Goal: Task Accomplishment & Management: Manage account settings

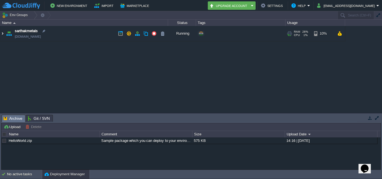
click at [4, 32] on img at bounding box center [2, 33] width 4 height 15
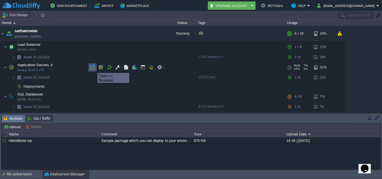
click at [93, 68] on button "button" at bounding box center [92, 67] width 5 height 5
click at [52, 65] on div at bounding box center [51, 65] width 5 height 5
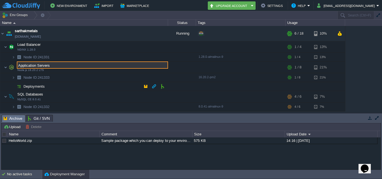
click at [73, 84] on td "Deployments" at bounding box center [84, 86] width 168 height 9
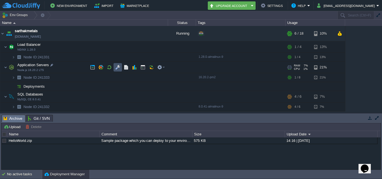
click at [116, 68] on button "button" at bounding box center [117, 67] width 5 height 5
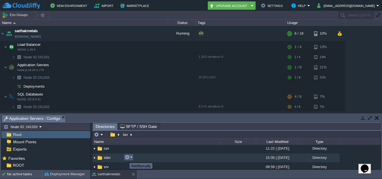
scroll to position [28, 0]
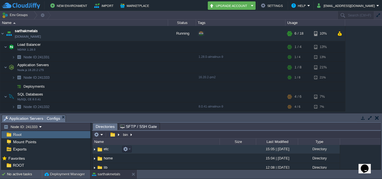
click at [96, 150] on img at bounding box center [94, 149] width 4 height 9
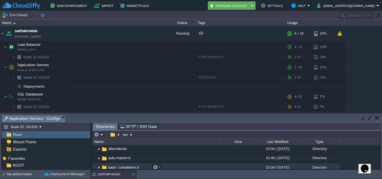
scroll to position [0, 0]
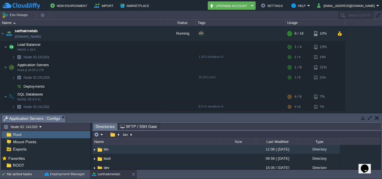
click at [377, 118] on button "button" at bounding box center [377, 117] width 4 height 5
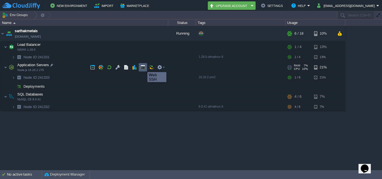
click at [143, 67] on button "button" at bounding box center [142, 67] width 5 height 5
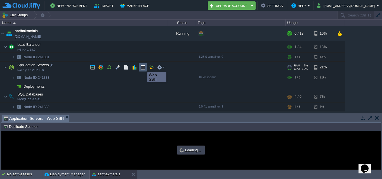
type input "#000000"
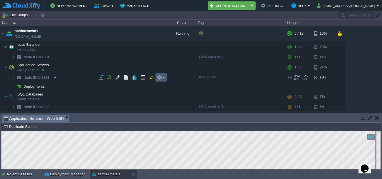
click at [163, 79] on em at bounding box center [161, 77] width 8 height 5
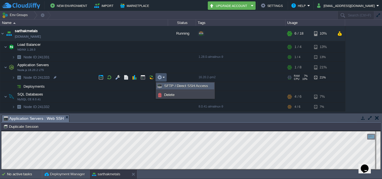
click at [187, 87] on span "SFTP / Direct SSH Access" at bounding box center [186, 86] width 44 height 4
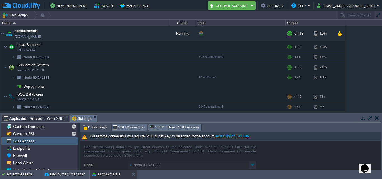
click at [124, 128] on span "SSH Connection" at bounding box center [128, 127] width 32 height 6
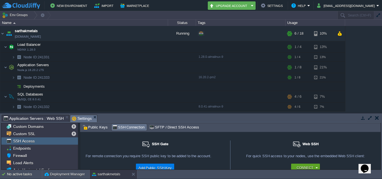
scroll to position [28, 0]
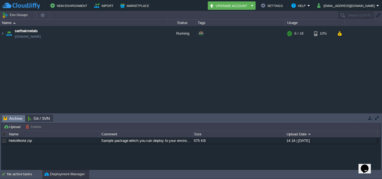
click at [0, 33] on table "sarthakmetals [DOMAIN_NAME] Running + Add to Env Group RAM 26% CPU 1% 6 / 18 10%" at bounding box center [172, 33] width 345 height 15
click at [2, 34] on img at bounding box center [2, 33] width 4 height 15
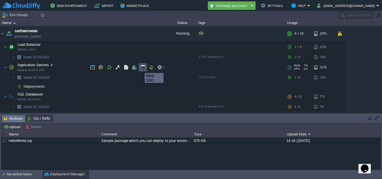
click at [143, 68] on button "button" at bounding box center [142, 67] width 5 height 5
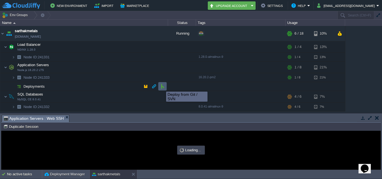
type input "#000000"
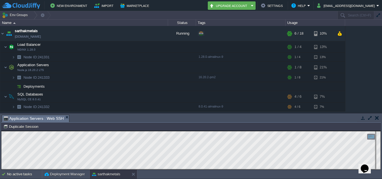
click at [368, 118] on button "button" at bounding box center [369, 117] width 5 height 5
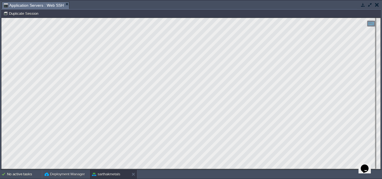
click at [372, 6] on button "button" at bounding box center [369, 4] width 5 height 5
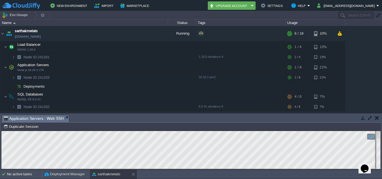
click at [376, 116] on button "button" at bounding box center [377, 117] width 4 height 5
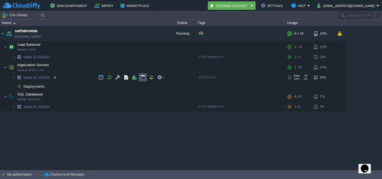
click at [143, 78] on button "button" at bounding box center [142, 77] width 5 height 5
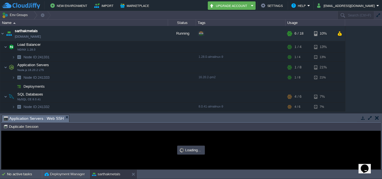
click at [369, 117] on button "button" at bounding box center [369, 117] width 5 height 5
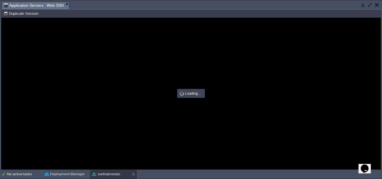
type input "#000000"
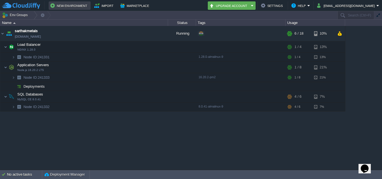
click at [65, 3] on button "New Environment" at bounding box center [69, 5] width 39 height 7
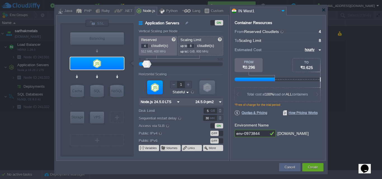
click at [14, 78] on div at bounding box center [191, 89] width 382 height 179
click at [287, 165] on button "Cancel" at bounding box center [290, 168] width 10 height 6
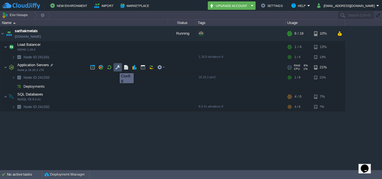
click at [117, 68] on button "button" at bounding box center [117, 67] width 5 height 5
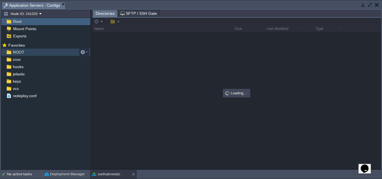
click at [18, 51] on span "ROOT" at bounding box center [18, 52] width 13 height 5
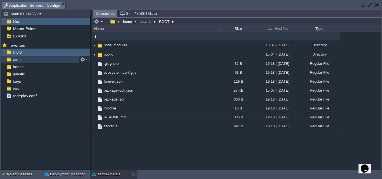
click at [56, 60] on div "cron" at bounding box center [45, 59] width 89 height 7
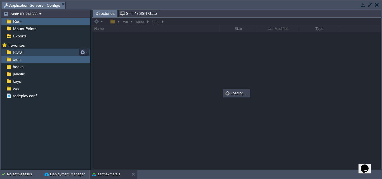
click at [56, 53] on div "ROOT" at bounding box center [45, 52] width 89 height 7
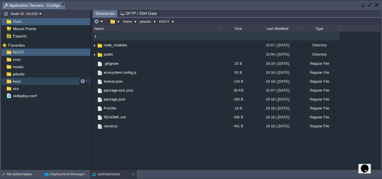
click at [52, 82] on div "keys" at bounding box center [45, 81] width 89 height 7
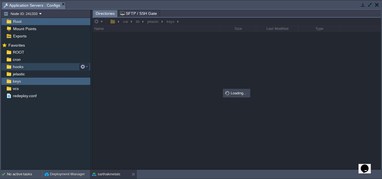
click at [38, 64] on div "hooks" at bounding box center [45, 66] width 89 height 7
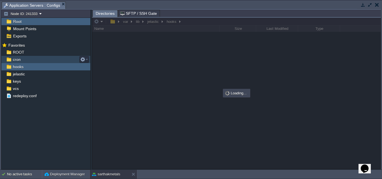
click at [38, 59] on div "cron" at bounding box center [45, 59] width 89 height 7
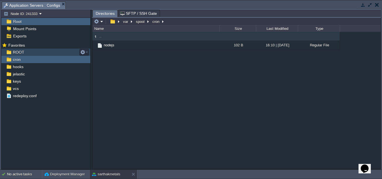
click at [38, 51] on div "ROOT" at bounding box center [45, 52] width 89 height 7
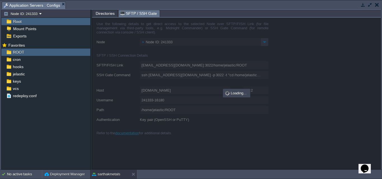
click at [124, 15] on span "SFTP / SSH Gate" at bounding box center [138, 13] width 37 height 7
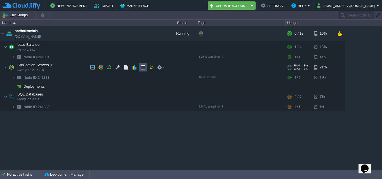
click at [143, 66] on button "button" at bounding box center [142, 67] width 5 height 5
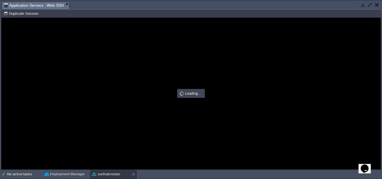
type input "#000000"
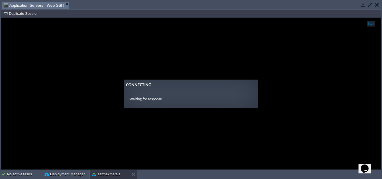
click at [143, 66] on guac-modal "Connecting Waiting for response..." at bounding box center [190, 94] width 379 height 152
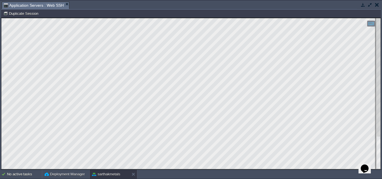
click at [362, 6] on button "button" at bounding box center [362, 4] width 5 height 5
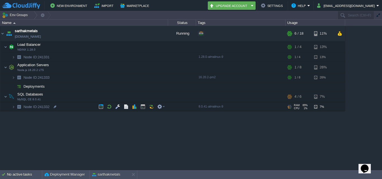
click at [11, 107] on img at bounding box center [8, 105] width 8 height 5
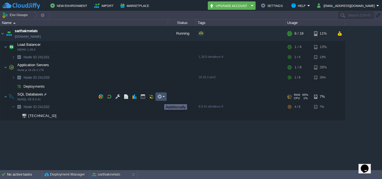
click at [161, 99] on button "button" at bounding box center [159, 96] width 5 height 5
click at [116, 98] on button "button" at bounding box center [117, 96] width 5 height 5
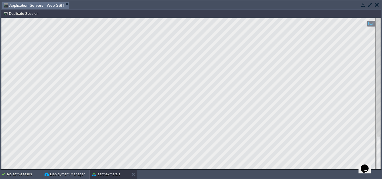
click at [365, 3] on button "button" at bounding box center [362, 4] width 5 height 5
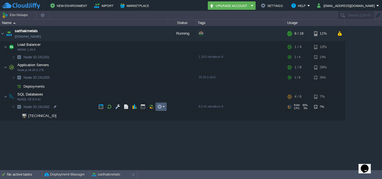
click at [165, 108] on td at bounding box center [160, 107] width 11 height 8
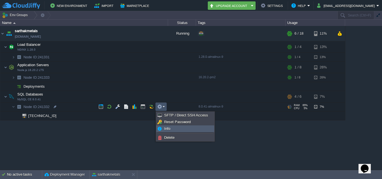
click at [162, 129] on link "Info" at bounding box center [185, 129] width 57 height 6
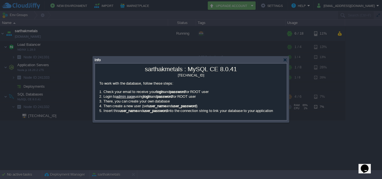
click at [288, 58] on div "Info" at bounding box center [192, 59] width 194 height 7
click at [283, 60] on div at bounding box center [285, 60] width 4 height 4
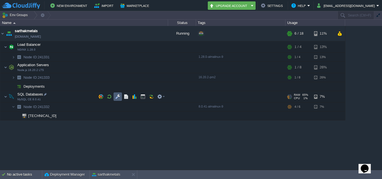
click at [119, 94] on td at bounding box center [118, 97] width 8 height 8
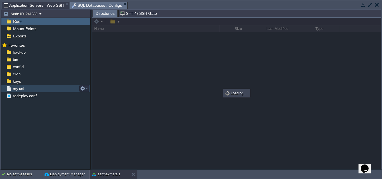
click at [18, 87] on span "my.cnf" at bounding box center [18, 88] width 13 height 5
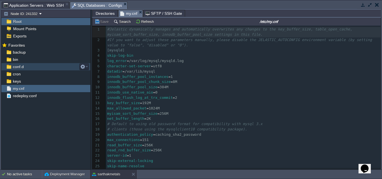
click at [16, 66] on span "conf.d" at bounding box center [18, 66] width 13 height 5
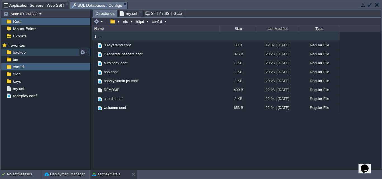
click at [14, 55] on span "backup" at bounding box center [19, 52] width 15 height 5
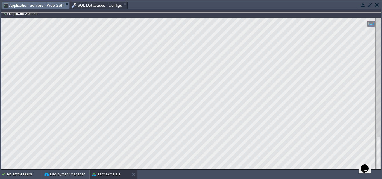
drag, startPoint x: 40, startPoint y: 2, endPoint x: 109, endPoint y: 17, distance: 70.8
click at [109, 17] on body "New Environment Import Marketplace Bonus ₹0.00 Upgrade Account Settings Help [E…" at bounding box center [191, 89] width 382 height 179
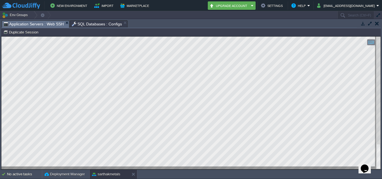
click at [368, 24] on button "button" at bounding box center [369, 23] width 5 height 5
click at [370, 25] on button "button" at bounding box center [369, 23] width 5 height 5
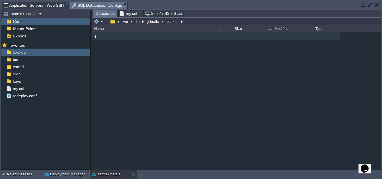
click at [83, 4] on span "SQL Databases : Configs" at bounding box center [97, 5] width 50 height 7
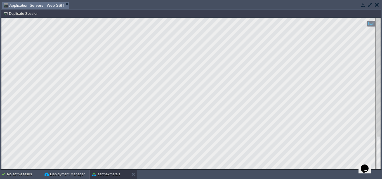
click at [364, 4] on button "button" at bounding box center [362, 4] width 5 height 5
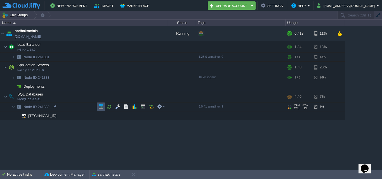
click at [102, 105] on button "button" at bounding box center [100, 106] width 5 height 5
click at [103, 171] on div "sarthakmetals" at bounding box center [110, 174] width 40 height 9
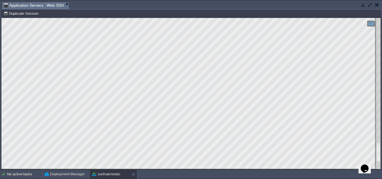
click at [369, 6] on button "button" at bounding box center [369, 4] width 5 height 5
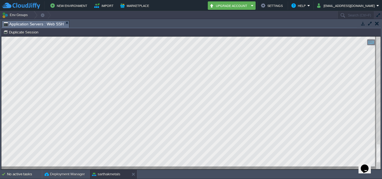
click at [367, 23] on button "button" at bounding box center [369, 23] width 5 height 5
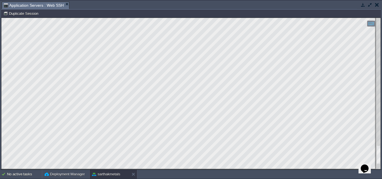
click at [362, 5] on button "button" at bounding box center [362, 4] width 5 height 5
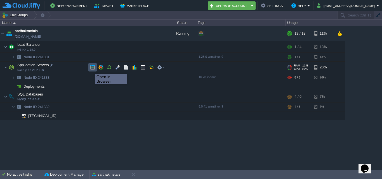
click at [91, 69] on button "button" at bounding box center [92, 67] width 5 height 5
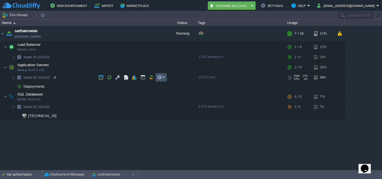
click at [159, 77] on button "button" at bounding box center [159, 77] width 5 height 5
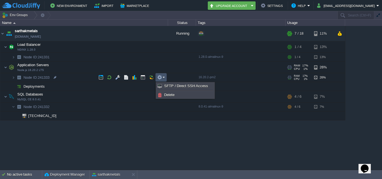
click at [94, 66] on div "sarthakmetals [DOMAIN_NAME] Running + Add to Env Group RAM 31% CPU 1% 7 / 18 11…" at bounding box center [191, 98] width 382 height 144
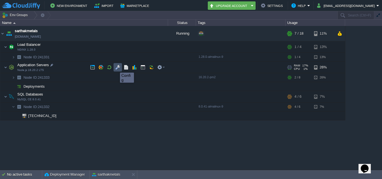
click at [117, 68] on button "button" at bounding box center [117, 67] width 5 height 5
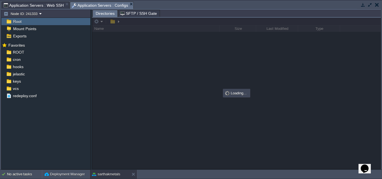
click at [106, 14] on span "Directories" at bounding box center [105, 13] width 19 height 7
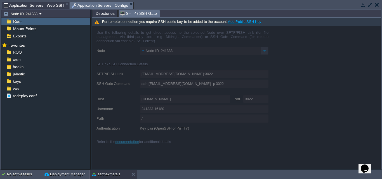
click at [123, 15] on span "SFTP / SSH Gate" at bounding box center [138, 13] width 37 height 7
type input "[EMAIL_ADDRESS][DOMAIN_NAME]:3022/bin"
type input "ssh [EMAIL_ADDRESS][DOMAIN_NAME] -p 3022 -t "cd /bin; \$SHELL --login""
type input "/bin"
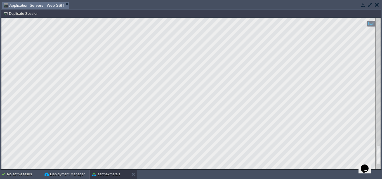
click at [372, 4] on td at bounding box center [369, 4] width 7 height 7
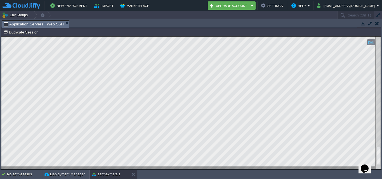
click at [363, 23] on button "button" at bounding box center [362, 23] width 5 height 5
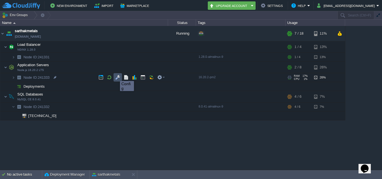
click at [116, 76] on button "button" at bounding box center [117, 77] width 5 height 5
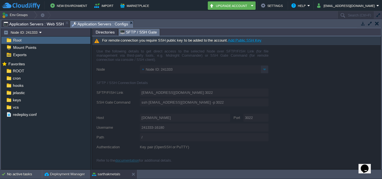
click at [122, 34] on span "SFTP / SSH Gate" at bounding box center [138, 32] width 37 height 7
type input "[EMAIL_ADDRESS][DOMAIN_NAME]:3022/bin"
type input "ssh [EMAIL_ADDRESS][DOMAIN_NAME] -p 3022 -t "cd /bin; \$SHELL --login""
type input "/bin"
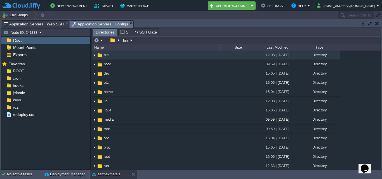
click at [102, 32] on span "Directories" at bounding box center [105, 32] width 19 height 7
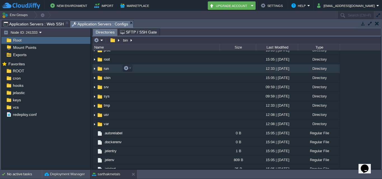
scroll to position [155, 0]
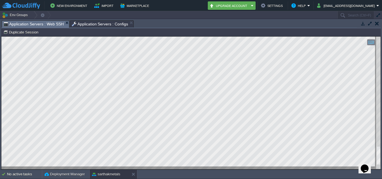
click at [43, 26] on span "Application Servers : Web SSH" at bounding box center [34, 24] width 60 height 7
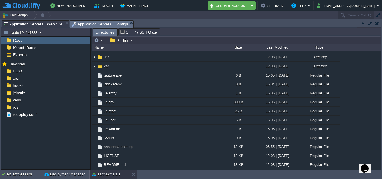
click at [75, 23] on span "Application Servers : Configs" at bounding box center [100, 24] width 56 height 7
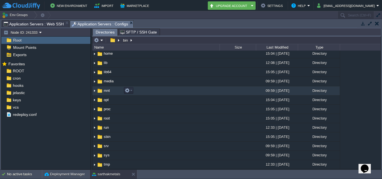
scroll to position [0, 0]
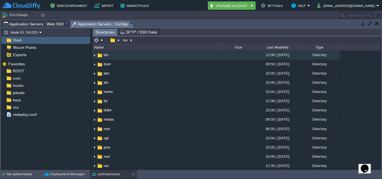
click at [126, 23] on em "Application Servers : Configs" at bounding box center [103, 24] width 62 height 7
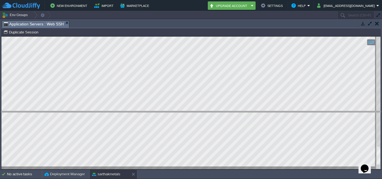
drag, startPoint x: 327, startPoint y: 27, endPoint x: 318, endPoint y: 127, distance: 99.6
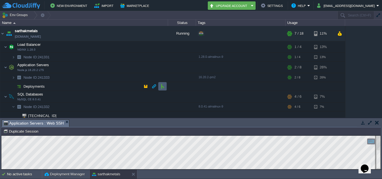
scroll to position [3, 0]
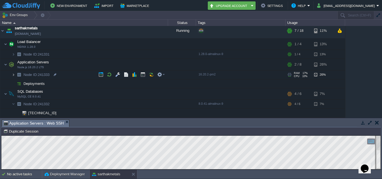
click at [13, 75] on img at bounding box center [13, 74] width 3 height 9
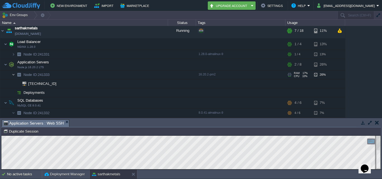
scroll to position [12, 0]
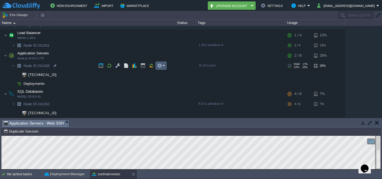
click at [162, 67] on em at bounding box center [161, 65] width 8 height 5
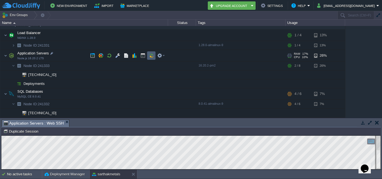
click at [149, 53] on div "sarthakmetals [DOMAIN_NAME] Running + Add to Env Group RAM 31% CPU 5% 7 / 18 11…" at bounding box center [191, 72] width 382 height 92
click at [159, 56] on button "button" at bounding box center [159, 55] width 5 height 5
click at [117, 55] on button "button" at bounding box center [117, 55] width 5 height 5
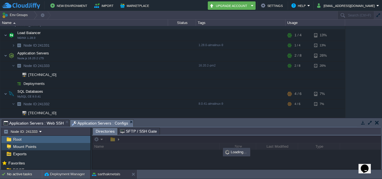
click at [46, 148] on div "Mount Points" at bounding box center [45, 146] width 89 height 7
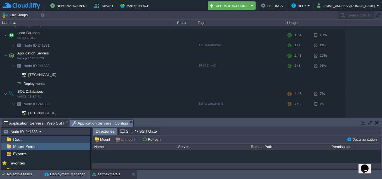
click at [39, 138] on div "Root" at bounding box center [45, 139] width 89 height 7
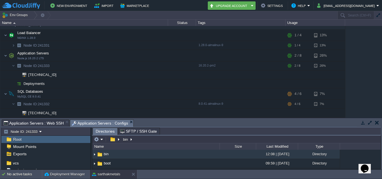
scroll to position [47, 0]
click at [130, 122] on em "Application Servers : Configs" at bounding box center [103, 123] width 62 height 7
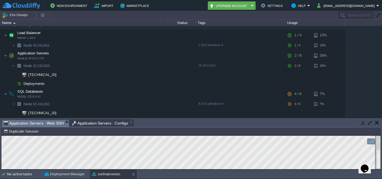
click at [49, 125] on span "Application Servers : Web SSH" at bounding box center [34, 123] width 60 height 7
click at [370, 122] on button "button" at bounding box center [369, 122] width 5 height 5
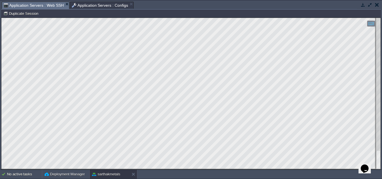
click at [372, 6] on button "button" at bounding box center [369, 4] width 5 height 5
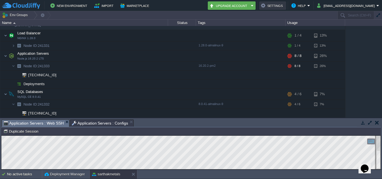
click at [270, 4] on button "Settings" at bounding box center [272, 5] width 23 height 7
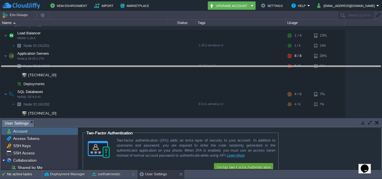
drag, startPoint x: 99, startPoint y: 125, endPoint x: 106, endPoint y: 71, distance: 55.0
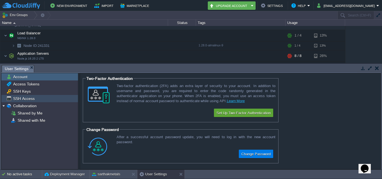
click at [20, 98] on span "SSH Access" at bounding box center [23, 98] width 23 height 5
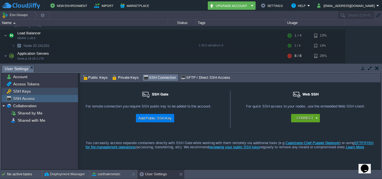
click at [20, 91] on span "SSH Keys" at bounding box center [22, 91] width 20 height 5
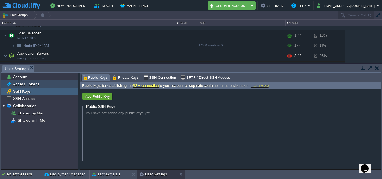
click at [32, 84] on span "Access Tokens" at bounding box center [26, 84] width 28 height 5
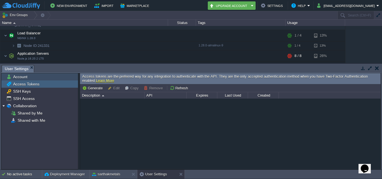
click at [26, 75] on span "Account" at bounding box center [20, 76] width 16 height 5
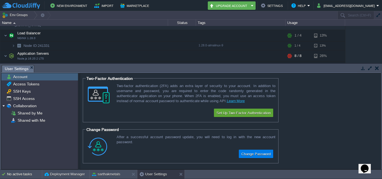
scroll to position [0, 0]
click at [16, 96] on div "SSH Access" at bounding box center [39, 98] width 77 height 7
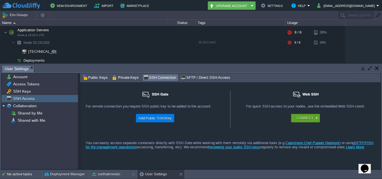
scroll to position [35, 0]
click at [185, 77] on span "SFTP / Direct SSH Access" at bounding box center [205, 78] width 49 height 6
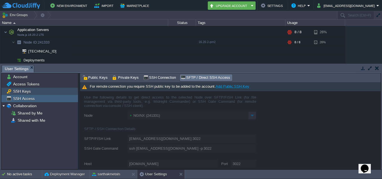
click at [27, 89] on span "SSH Keys" at bounding box center [22, 91] width 20 height 5
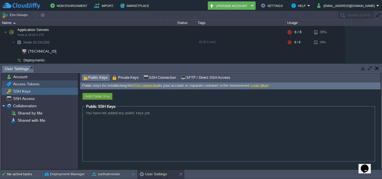
click at [29, 84] on span "Access Tokens" at bounding box center [26, 84] width 28 height 5
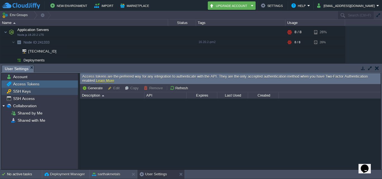
click at [26, 92] on span "SSH Keys" at bounding box center [22, 91] width 20 height 5
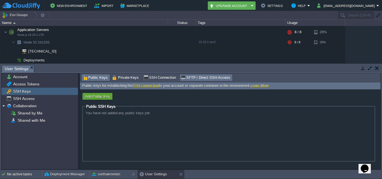
click at [184, 78] on span "SFTP / Direct SSH Access" at bounding box center [205, 78] width 49 height 6
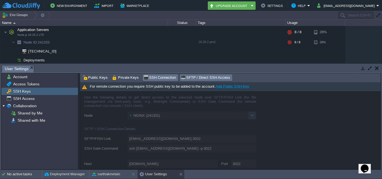
click at [157, 79] on span "SSH Connection" at bounding box center [159, 78] width 32 height 6
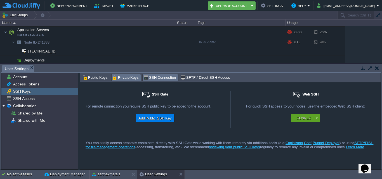
click at [124, 76] on span "Private Keys" at bounding box center [125, 78] width 27 height 6
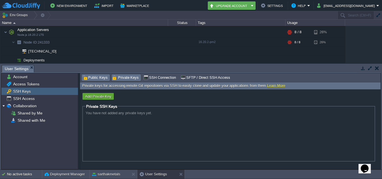
click at [99, 76] on span "Public Keys" at bounding box center [94, 78] width 25 height 6
click at [132, 75] on span "Private Keys" at bounding box center [125, 78] width 27 height 6
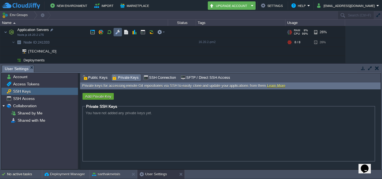
click at [116, 31] on button "button" at bounding box center [117, 32] width 5 height 5
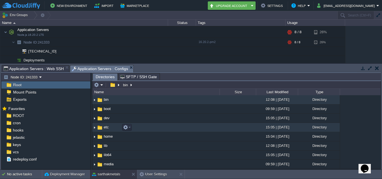
scroll to position [34, 0]
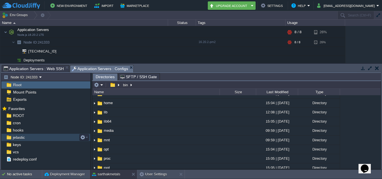
click at [16, 138] on span "jelastic" at bounding box center [19, 137] width 14 height 5
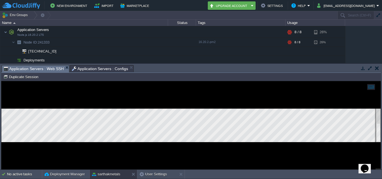
click at [44, 68] on span "Application Servers : Web SSH" at bounding box center [34, 68] width 60 height 7
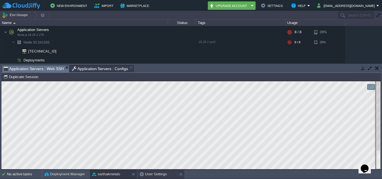
click at [152, 173] on button "User Settings" at bounding box center [153, 175] width 27 height 6
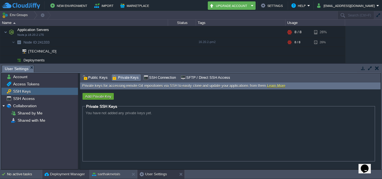
click at [58, 171] on div "Deployment Manager" at bounding box center [65, 174] width 47 height 9
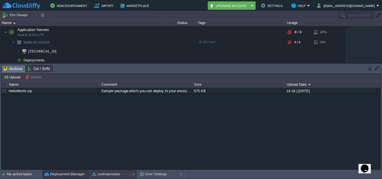
click at [105, 171] on div "sarthakmetals" at bounding box center [110, 174] width 40 height 9
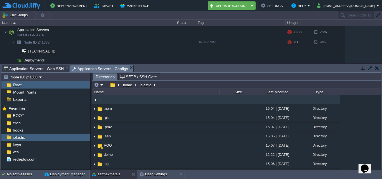
click at [92, 69] on span "Application Servers : Configs" at bounding box center [100, 68] width 56 height 7
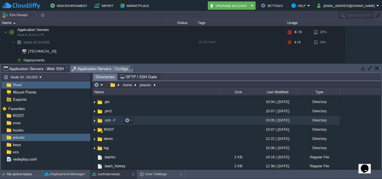
scroll to position [15, 0]
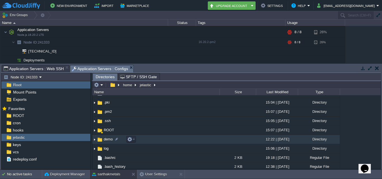
click at [95, 140] on img at bounding box center [94, 139] width 4 height 9
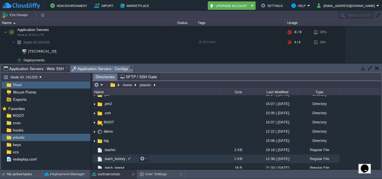
scroll to position [48, 0]
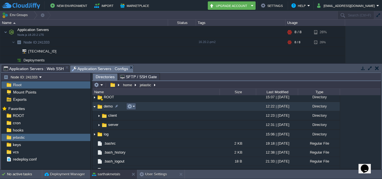
click at [135, 107] on td at bounding box center [131, 106] width 10 height 7
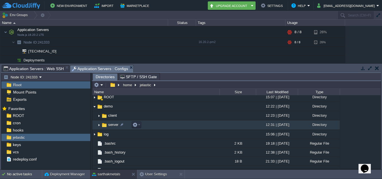
click at [100, 124] on img at bounding box center [99, 125] width 4 height 9
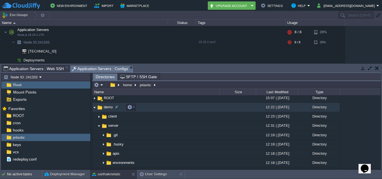
scroll to position [45, 0]
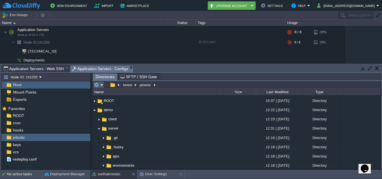
click at [101, 83] on em at bounding box center [98, 84] width 9 height 5
click at [44, 84] on div "Root" at bounding box center [45, 84] width 89 height 7
click at [15, 156] on div "redeploy.conf" at bounding box center [45, 159] width 89 height 7
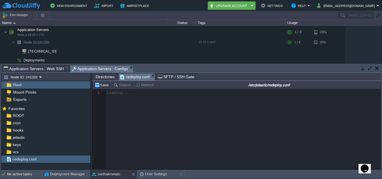
click at [36, 68] on span "Application Servers : Web SSH" at bounding box center [34, 68] width 60 height 7
click at [87, 70] on span "Application Servers : Configs" at bounding box center [100, 68] width 56 height 7
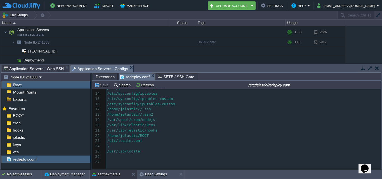
scroll to position [0, 0]
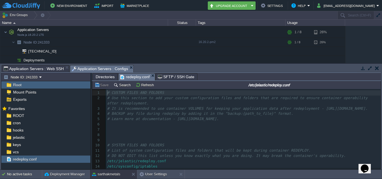
click at [165, 79] on span "SFTP / SSH Gate" at bounding box center [176, 77] width 37 height 7
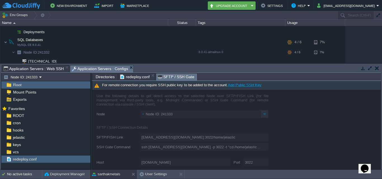
scroll to position [64, 0]
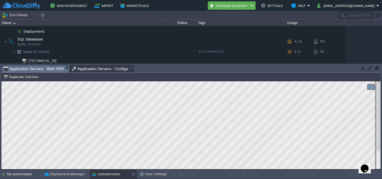
click at [38, 68] on span "Application Servers : Web SSH" at bounding box center [34, 68] width 60 height 7
click at [32, 16] on div at bounding box center [34, 15] width 8 height 8
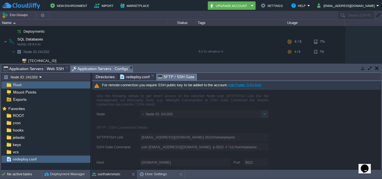
click at [76, 67] on span "Application Servers : Configs" at bounding box center [100, 68] width 56 height 7
click at [262, 7] on button "Settings" at bounding box center [272, 5] width 23 height 7
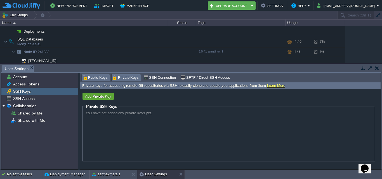
click at [95, 75] on span "Public Keys" at bounding box center [94, 78] width 25 height 6
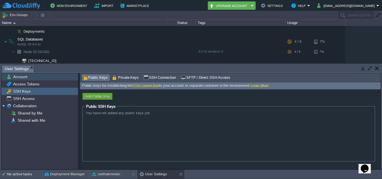
click at [48, 74] on div "Account" at bounding box center [39, 76] width 77 height 7
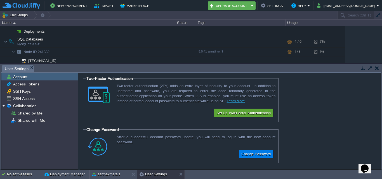
scroll to position [0, 0]
click at [20, 82] on div "Access Tokens" at bounding box center [39, 84] width 77 height 7
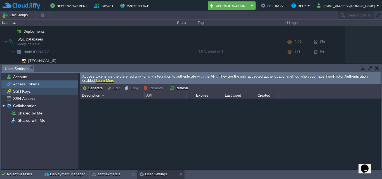
click at [32, 90] on div "SSH Keys" at bounding box center [39, 91] width 77 height 7
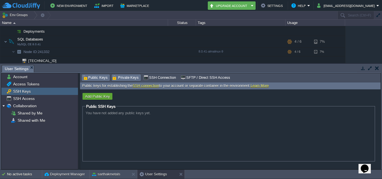
click at [116, 79] on span "Private Keys" at bounding box center [125, 78] width 27 height 6
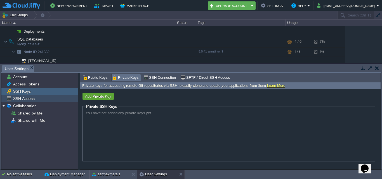
click at [25, 100] on span "SSH Access" at bounding box center [23, 98] width 23 height 5
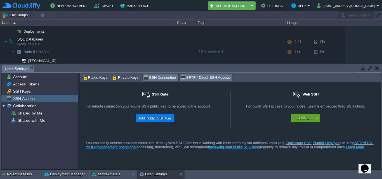
click at [195, 78] on span "SFTP / Direct SSH Access" at bounding box center [205, 78] width 49 height 6
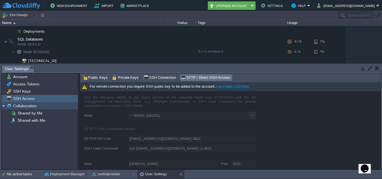
click at [21, 107] on span "Collaboration" at bounding box center [24, 105] width 25 height 5
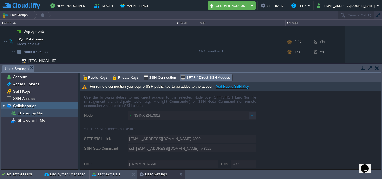
click at [22, 112] on span "Shared by Me" at bounding box center [29, 113] width 27 height 5
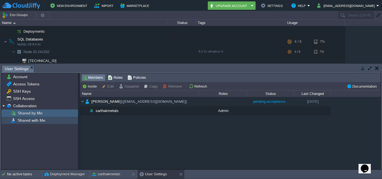
click at [22, 119] on span "Shared with Me" at bounding box center [31, 120] width 30 height 5
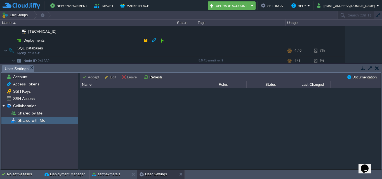
scroll to position [42, 0]
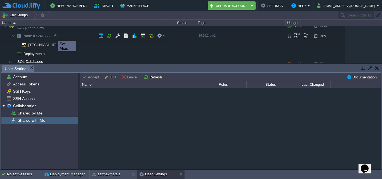
click at [54, 36] on div at bounding box center [55, 35] width 5 height 5
click at [56, 43] on td "[TECHNICAL_ID]" at bounding box center [84, 45] width 168 height 9
click at [122, 37] on td at bounding box center [126, 36] width 8 height 8
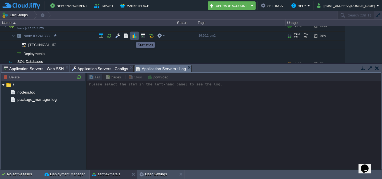
click at [133, 37] on button "button" at bounding box center [134, 35] width 5 height 5
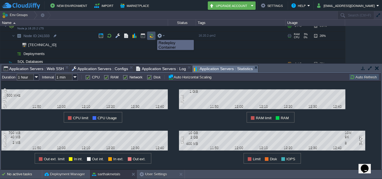
click at [153, 35] on button "button" at bounding box center [151, 35] width 5 height 5
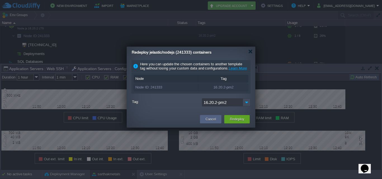
click at [241, 107] on input "16.20.2-pm2" at bounding box center [222, 102] width 41 height 8
click at [246, 107] on img at bounding box center [247, 102] width 8 height 8
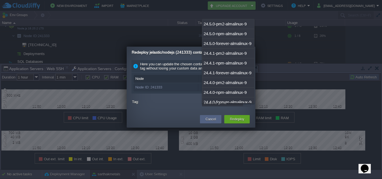
scroll to position [1658, 0]
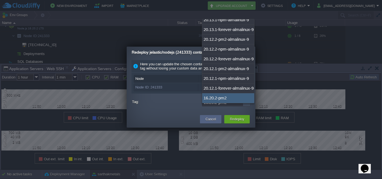
click at [194, 105] on label "Tag:" at bounding box center [166, 101] width 69 height 7
click at [202, 107] on input "16.20.2-pm2" at bounding box center [222, 102] width 41 height 8
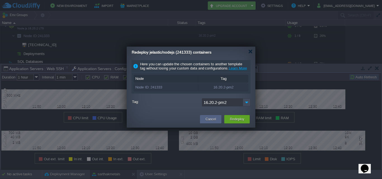
click at [154, 91] on div "Node ID: 241333" at bounding box center [166, 87] width 64 height 7
click at [249, 52] on div at bounding box center [250, 51] width 4 height 4
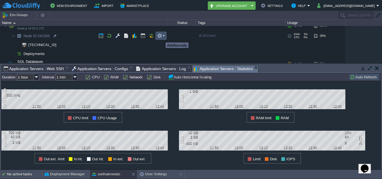
click at [161, 37] on button "button" at bounding box center [159, 35] width 5 height 5
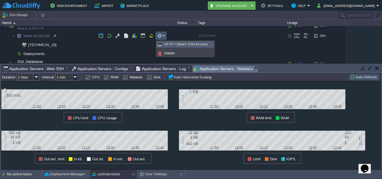
click at [166, 44] on span "SFTP / Direct SSH Access" at bounding box center [186, 44] width 44 height 4
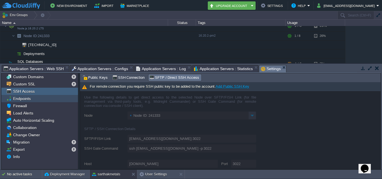
click at [28, 97] on span "Endpoints" at bounding box center [22, 98] width 20 height 5
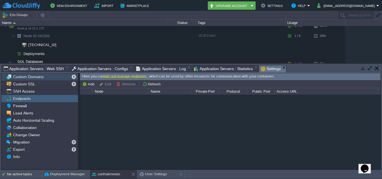
click at [24, 78] on span "Custom Domains" at bounding box center [28, 76] width 32 height 5
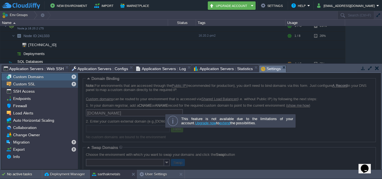
click at [20, 82] on span "Custom SSL" at bounding box center [24, 84] width 24 height 5
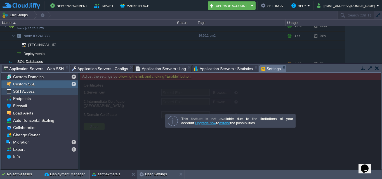
click at [23, 93] on span "SSH Access" at bounding box center [23, 91] width 23 height 5
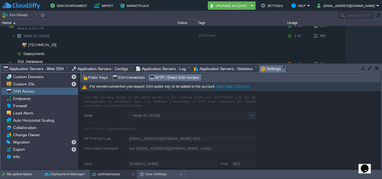
click at [367, 68] on td at bounding box center [369, 68] width 7 height 7
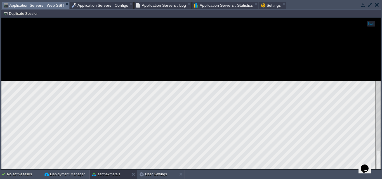
click at [48, 6] on span "Application Servers : Web SSH" at bounding box center [34, 5] width 60 height 7
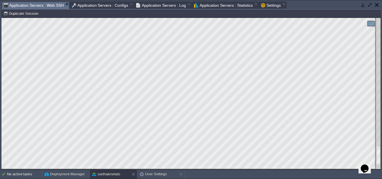
click at [378, 18] on html "Copy: Ctrl + Shift + C Paste: Ctrl + V Settings: Ctrl + Shift + Alt 0" at bounding box center [190, 18] width 379 height 0
drag, startPoint x: 381, startPoint y: 152, endPoint x: 381, endPoint y: 147, distance: 5.6
click at [381, 147] on div "Tasks Activity Log Archive Git / SVN Application Servers : Web SSH Application …" at bounding box center [191, 84] width 382 height 169
click at [381, 18] on html "Copy: Ctrl + Shift + C Paste: Ctrl + V Settings: Ctrl + Shift + Alt 0" at bounding box center [190, 18] width 379 height 0
click at [380, 81] on div at bounding box center [378, 94] width 4 height 152
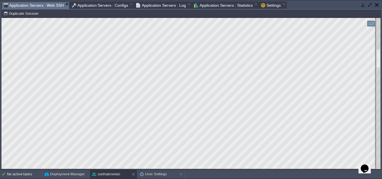
click at [376, 57] on div at bounding box center [190, 94] width 379 height 152
click at [381, 18] on html "Copy: Ctrl + Shift + C Paste: Ctrl + V Settings: Ctrl + Shift + Alt 0" at bounding box center [190, 18] width 379 height 0
